Goal: Information Seeking & Learning: Understand process/instructions

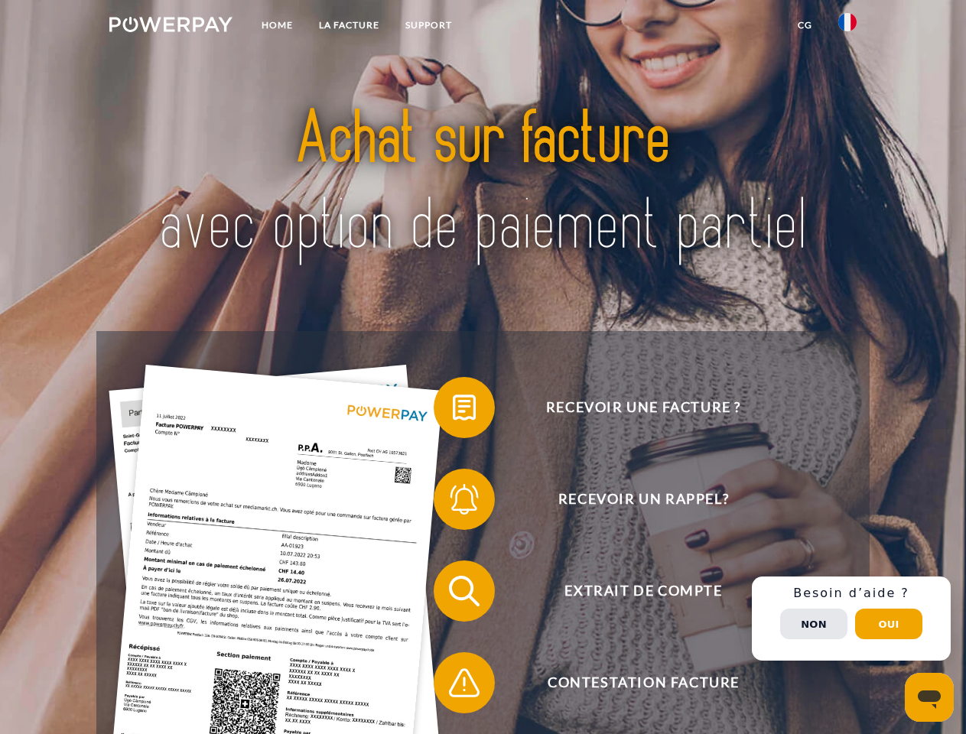
click at [170, 27] on img at bounding box center [170, 24] width 123 height 15
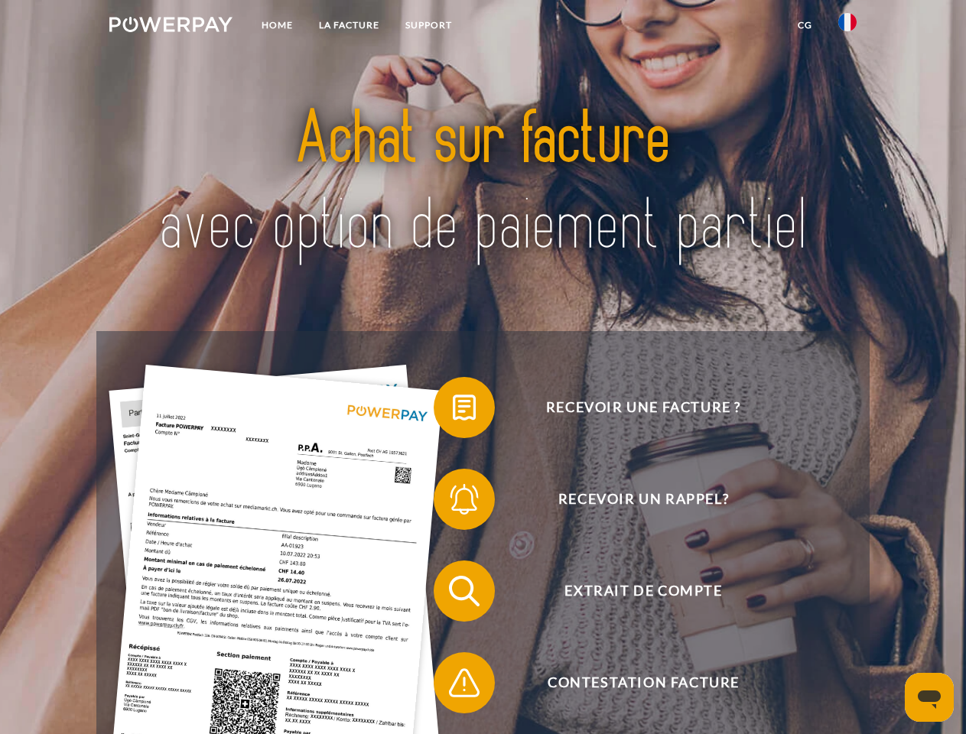
click at [847, 27] on img at bounding box center [847, 22] width 18 height 18
click at [804, 25] on link "CG" at bounding box center [804, 25] width 41 height 28
click at [453, 411] on span at bounding box center [441, 407] width 76 height 76
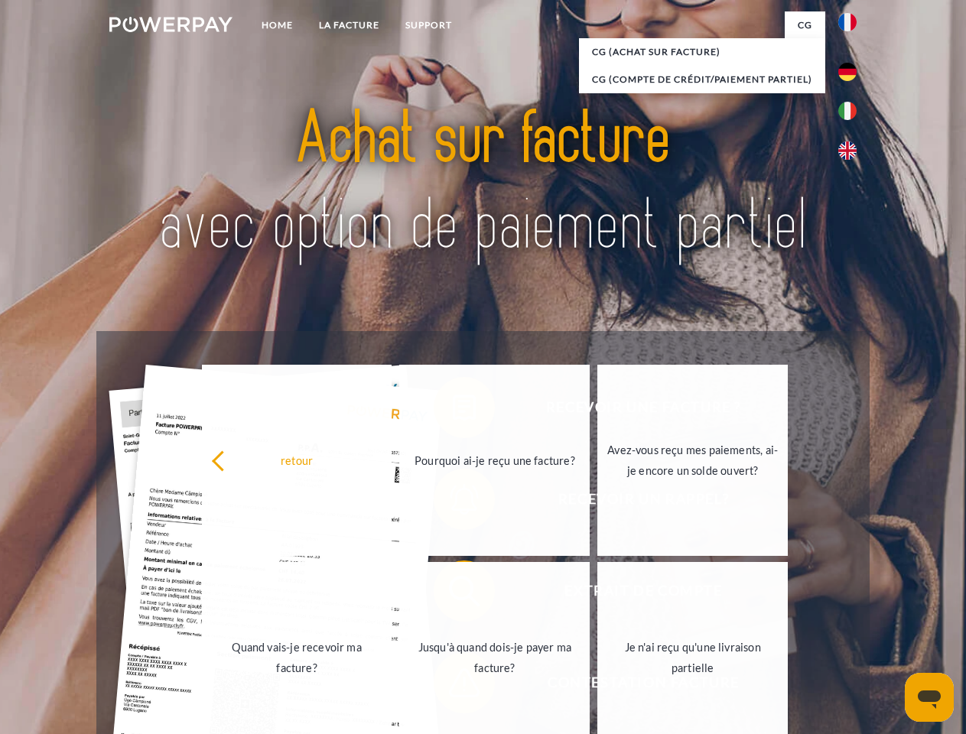
click at [453, 502] on div "retour Pourquoi ai-je reçu une facture? Avez-vous reçu mes paiements, ai-je enc…" at bounding box center [496, 559] width 618 height 394
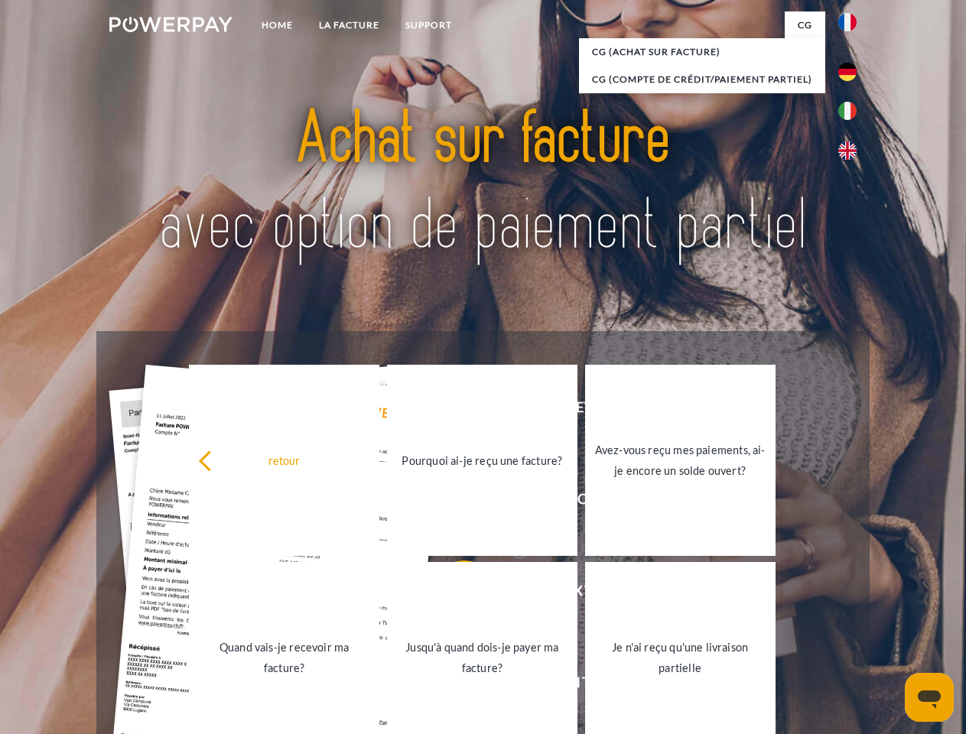
click at [453, 594] on link "Jusqu'à quand dois-je payer ma facture?" at bounding box center [482, 657] width 190 height 191
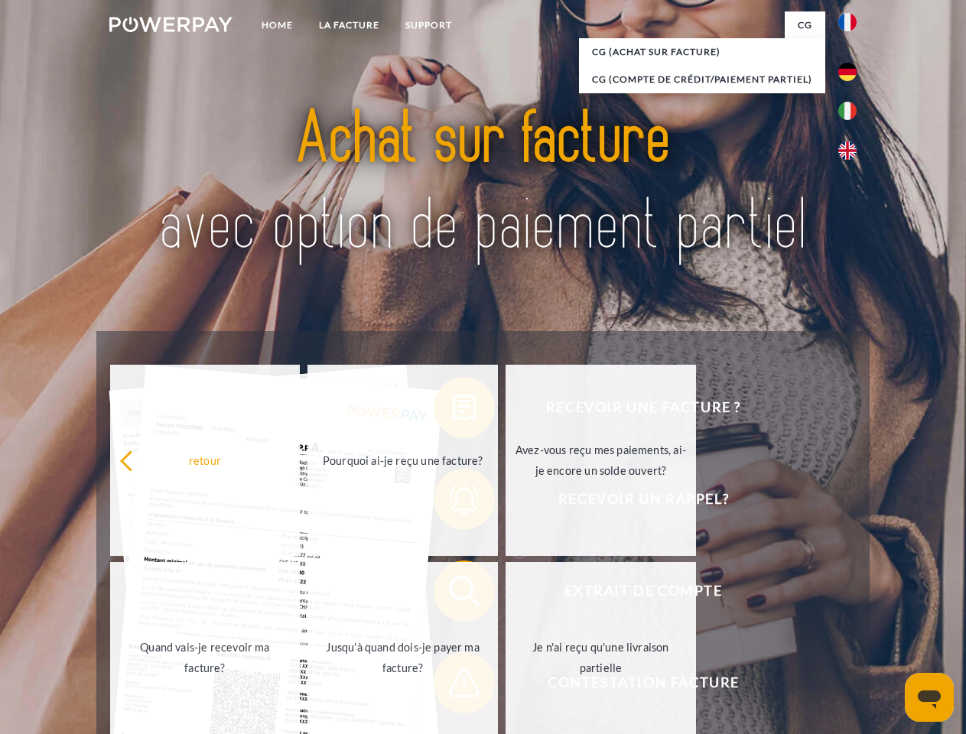
click at [453, 686] on span at bounding box center [441, 682] width 76 height 76
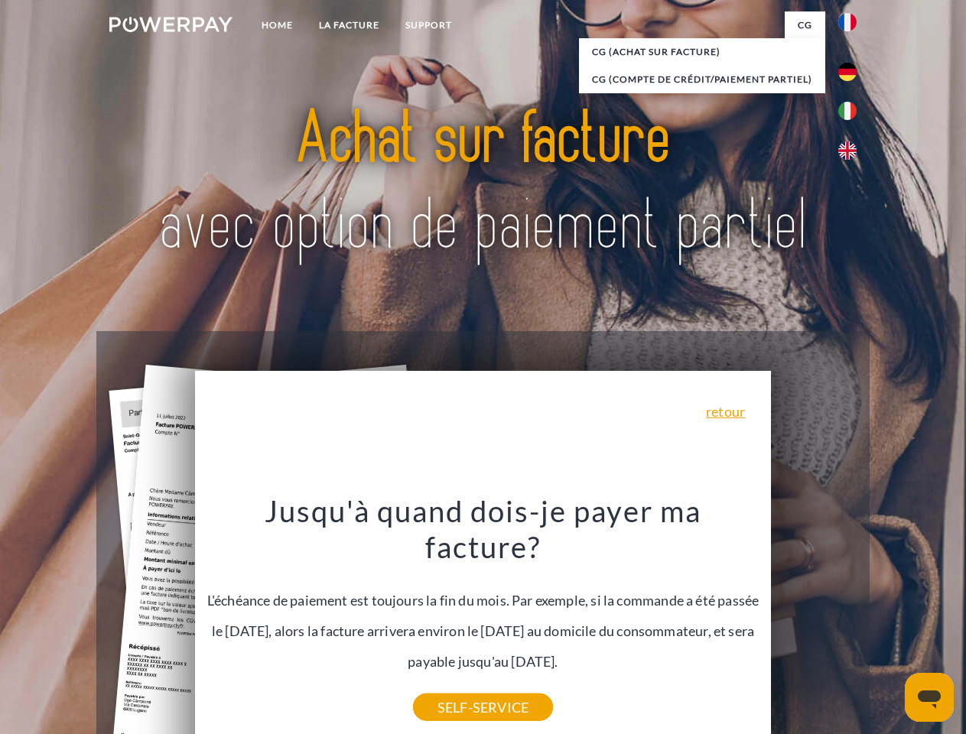
click at [851, 618] on div "Recevoir une facture ? Recevoir un rappel? Extrait de compte retour" at bounding box center [482, 637] width 772 height 612
click at [813, 622] on span "Extrait de compte" at bounding box center [643, 590] width 375 height 61
click at [888, 624] on header "Home LA FACTURE Support" at bounding box center [483, 528] width 966 height 1056
